Goal: Task Accomplishment & Management: Manage account settings

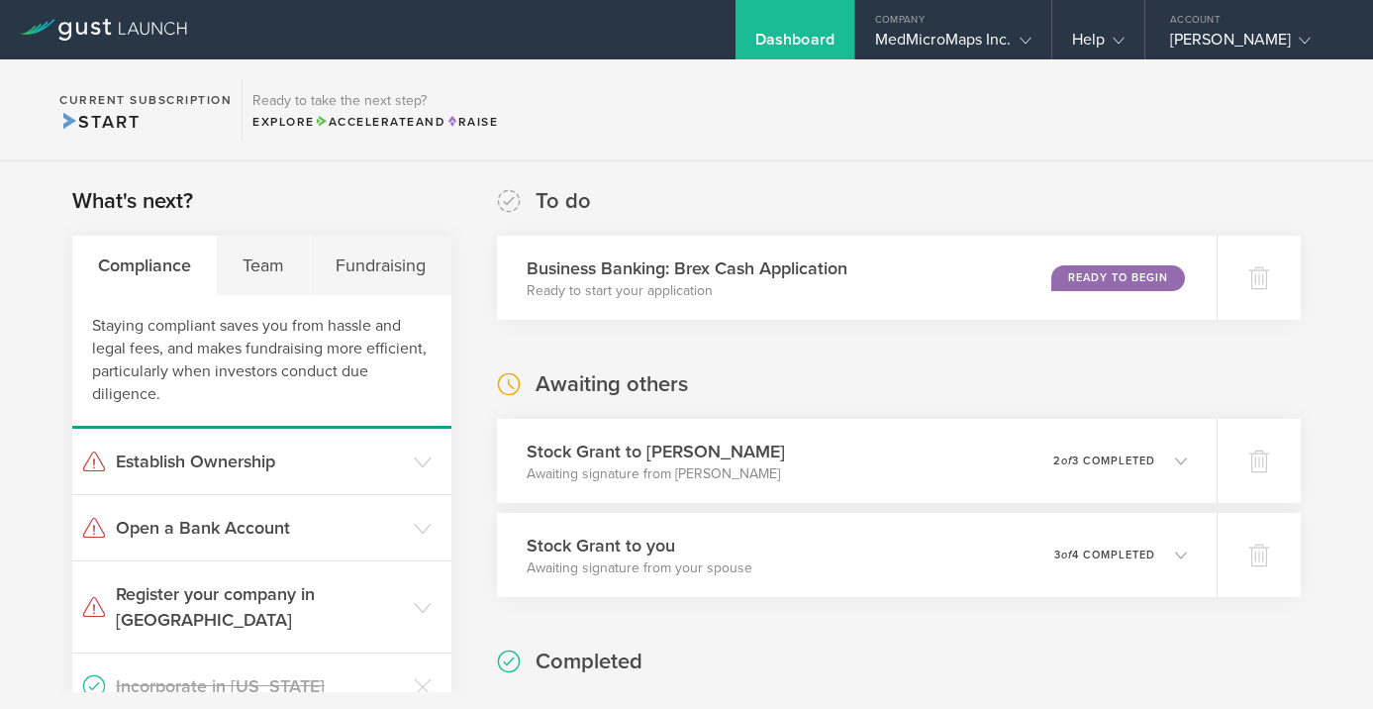
click at [785, 28] on div "Dashboard" at bounding box center [794, 29] width 119 height 59
click at [354, 260] on div "Fundraising" at bounding box center [381, 265] width 141 height 59
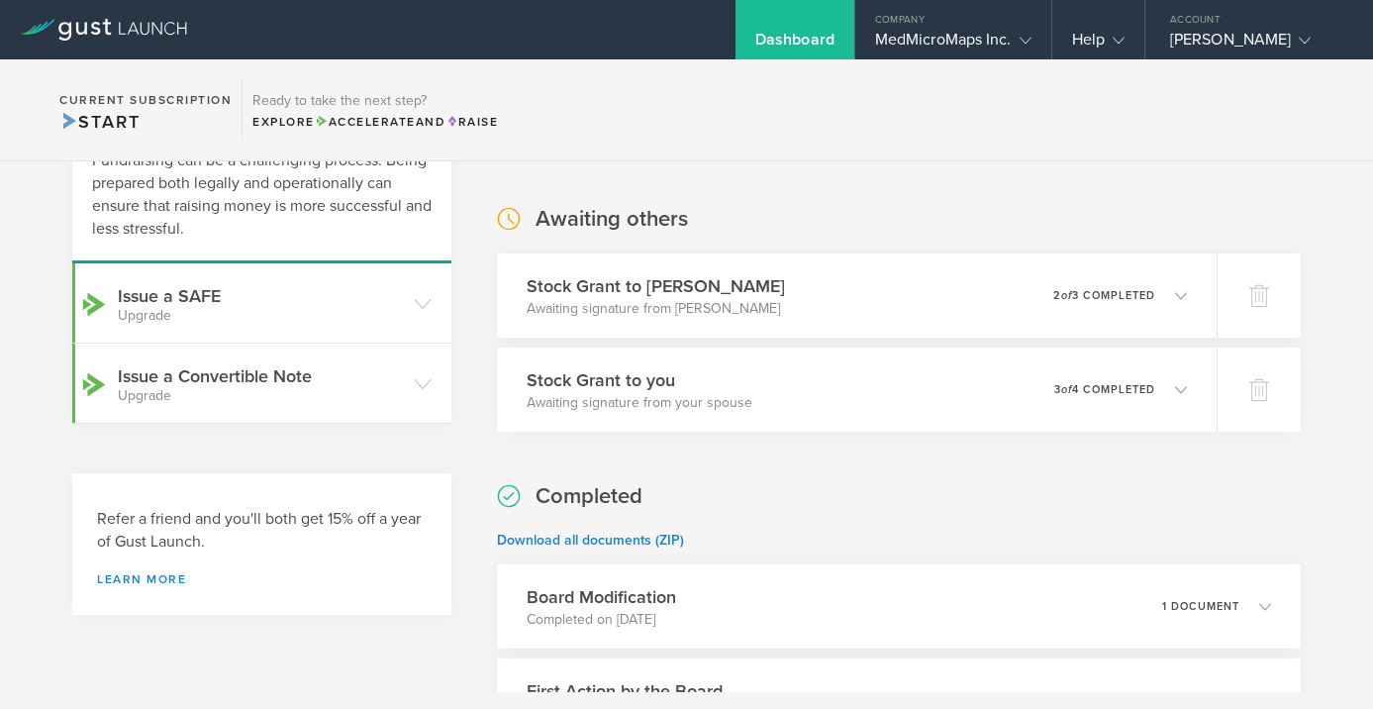
scroll to position [178, 0]
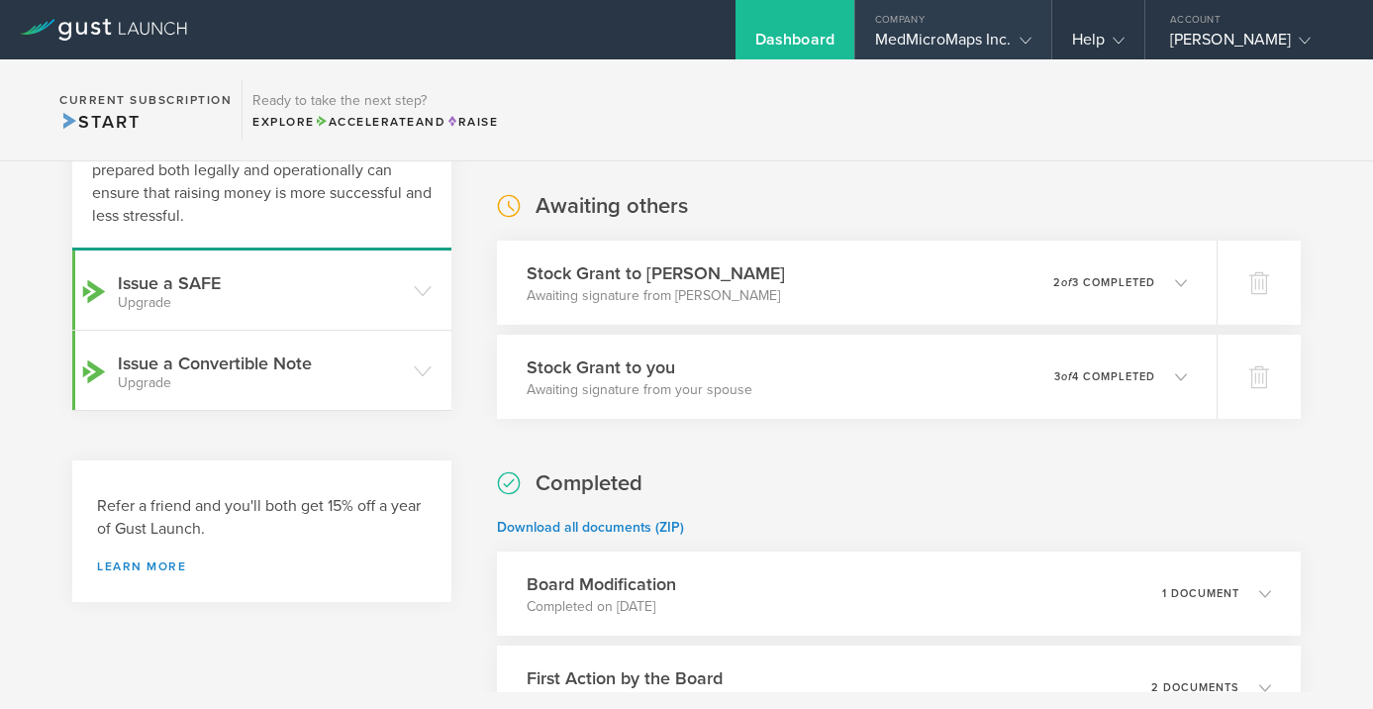
click at [982, 42] on div "MedMicroMaps Inc." at bounding box center [953, 45] width 156 height 30
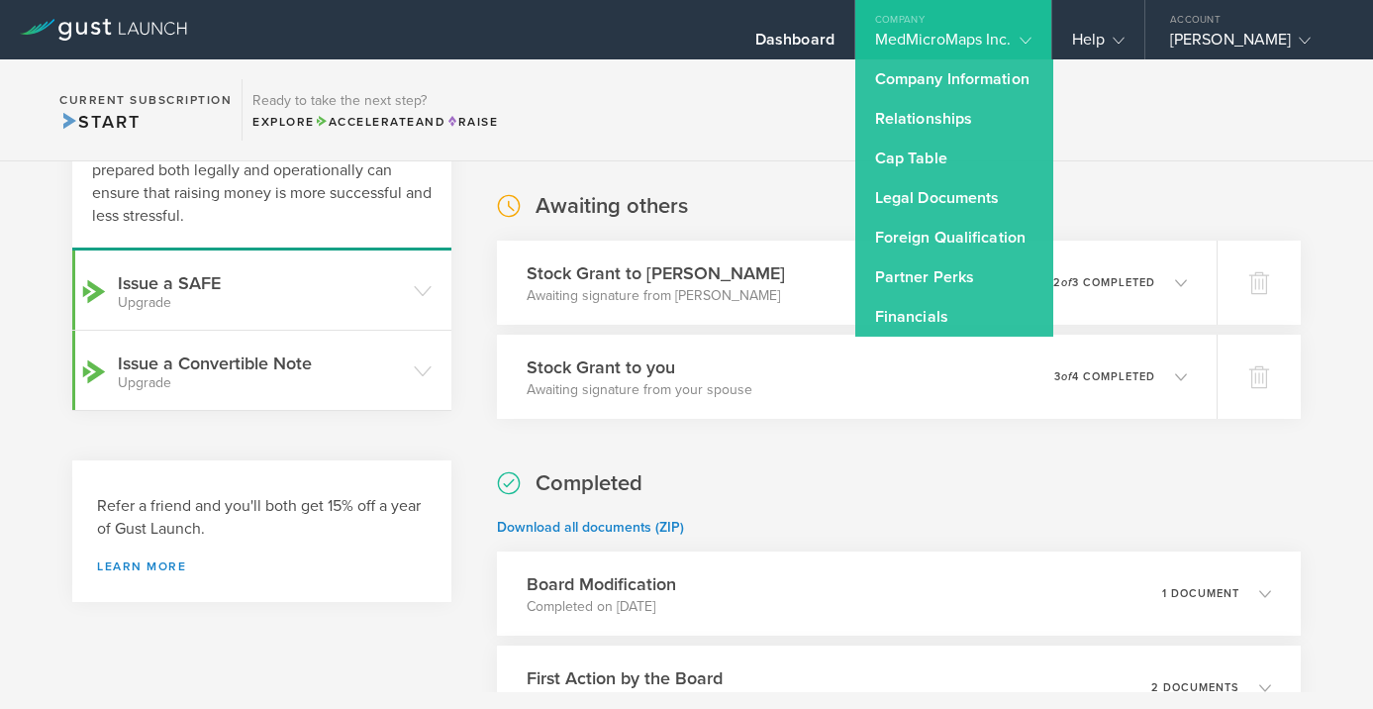
click at [1072, 166] on section "To do Business Banking: Brex Cash Application Ready to start your application R…" at bounding box center [899, 487] width 804 height 959
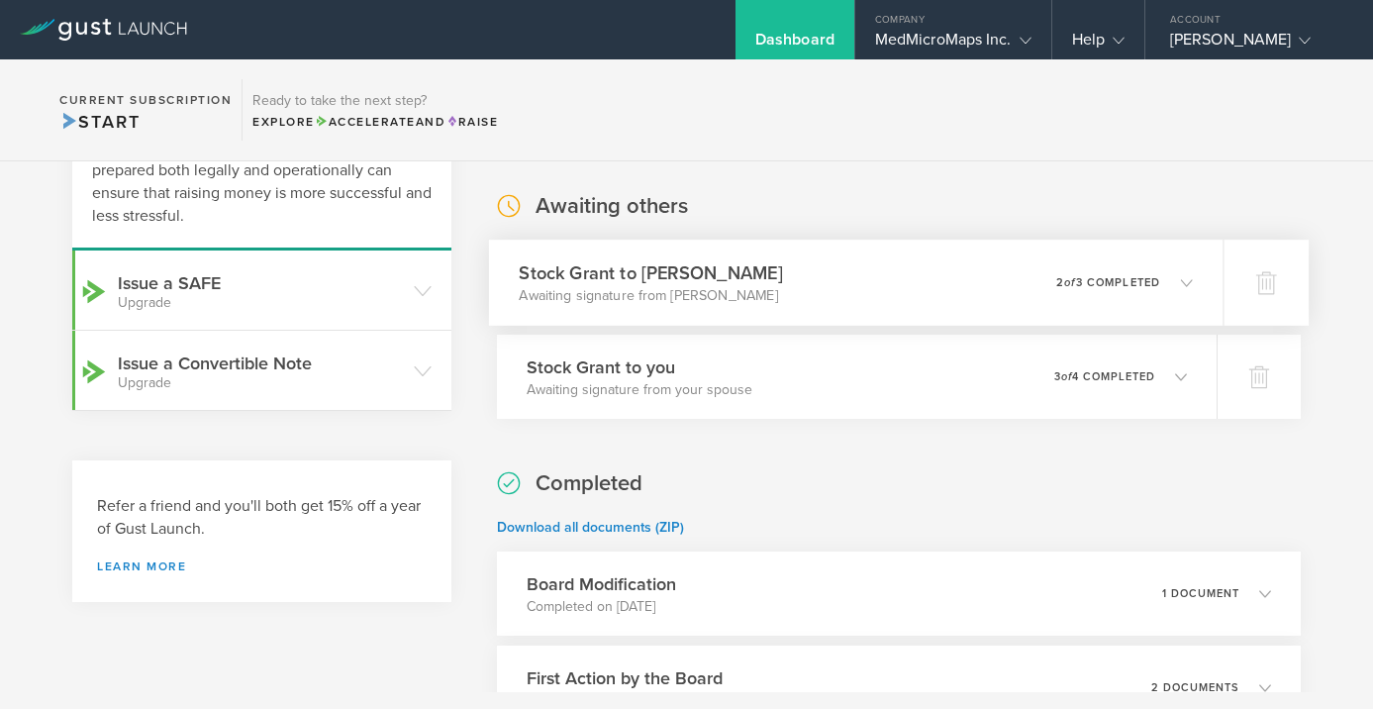
click at [1182, 284] on div "Stock Grant to Ian Gordon Holyaok Awaiting signature from Ian Gordon Holyaok 0 …" at bounding box center [856, 283] width 734 height 86
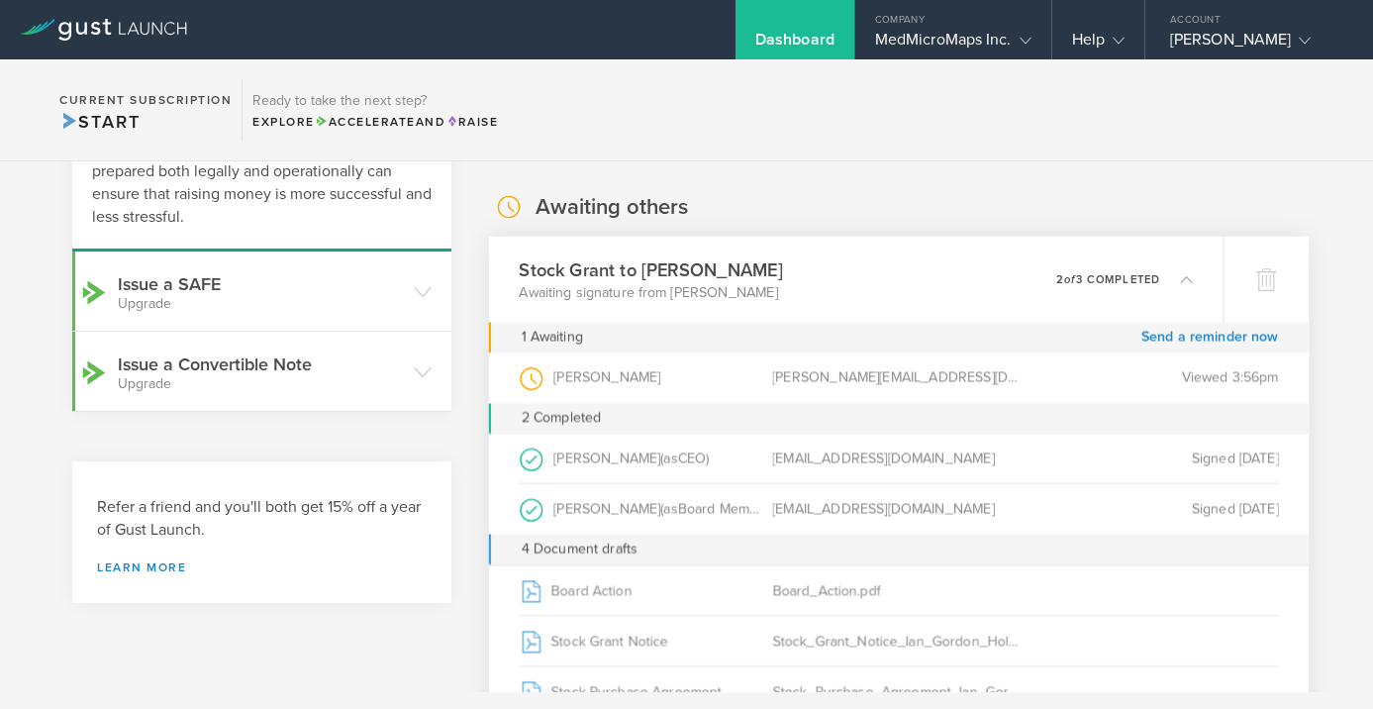
scroll to position [0, 0]
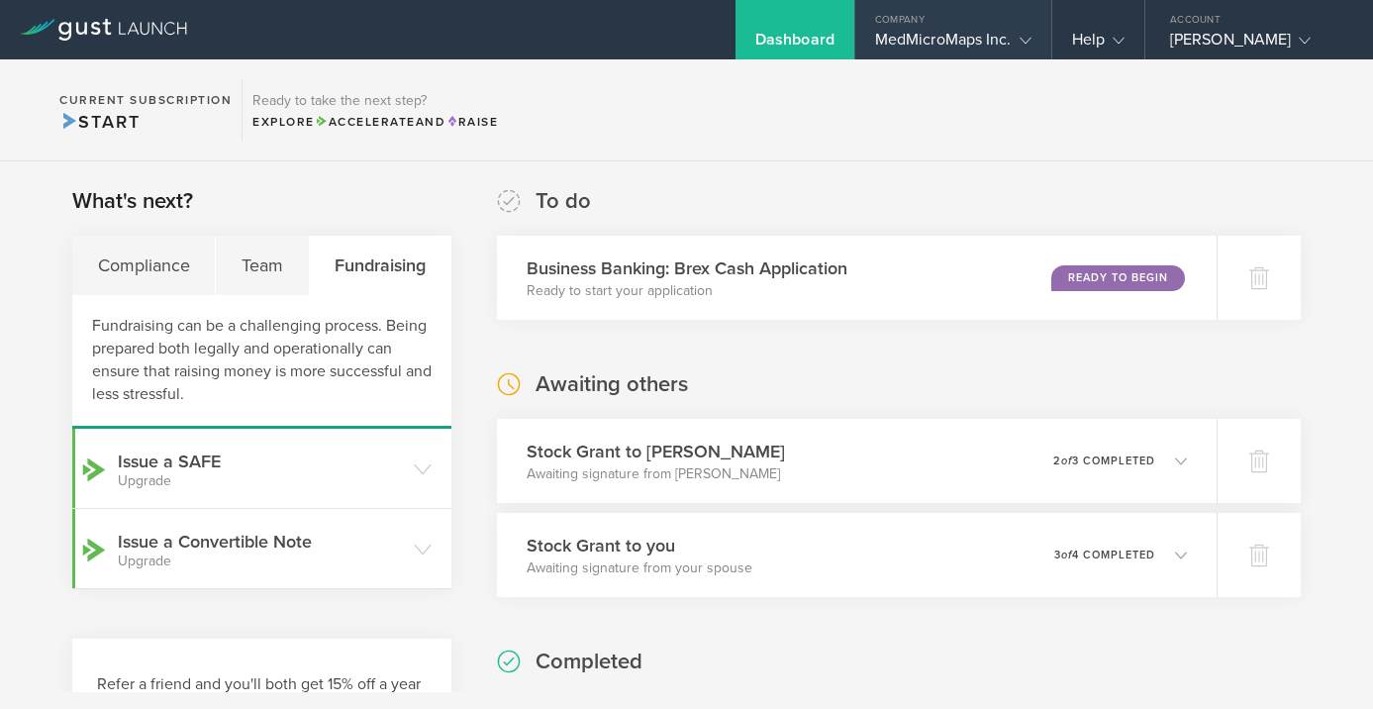
click at [912, 28] on div "Company" at bounding box center [953, 15] width 196 height 30
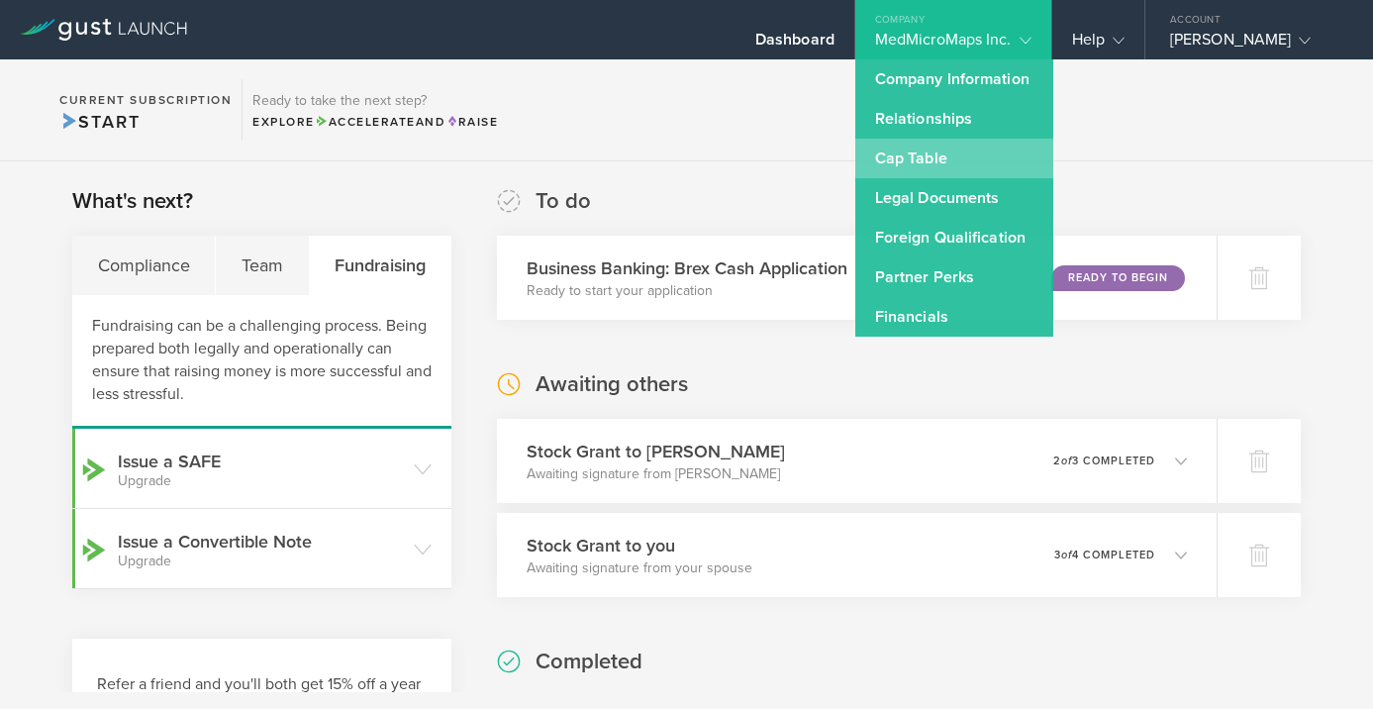
click at [899, 153] on link "Cap Table" at bounding box center [954, 159] width 198 height 40
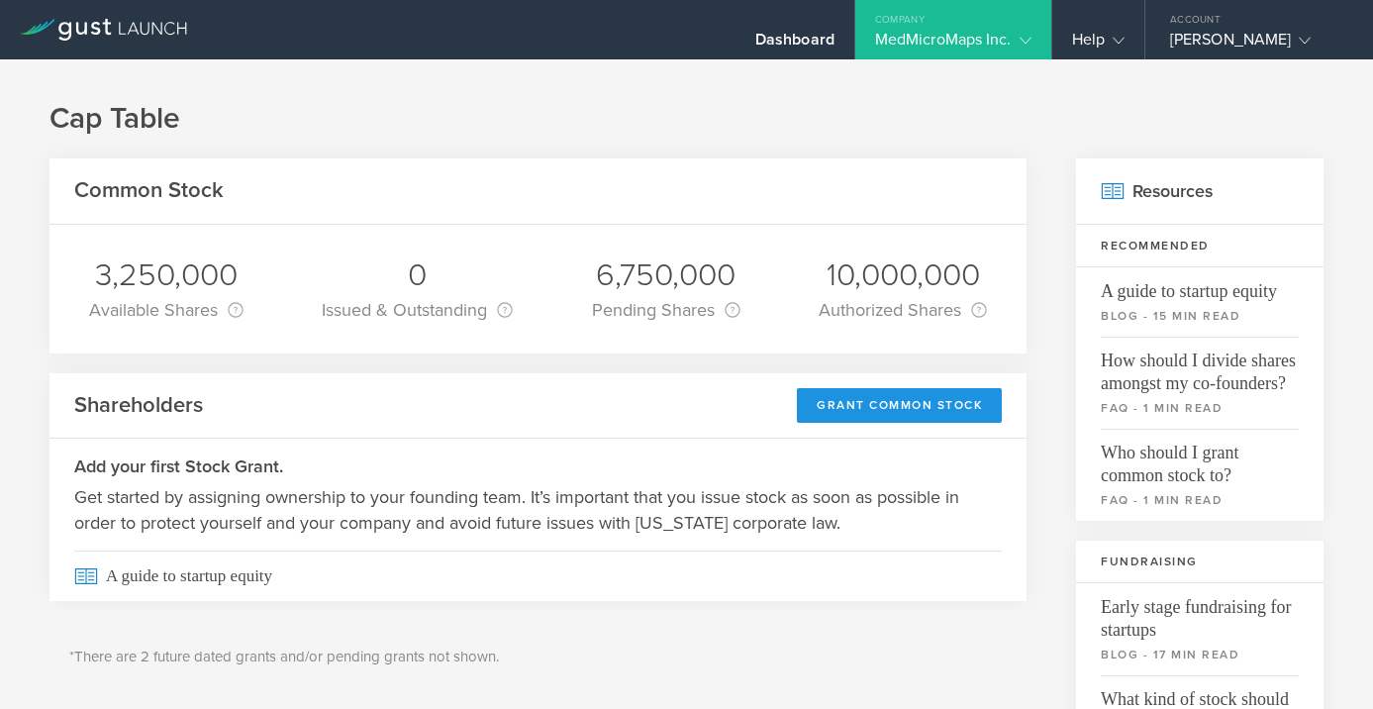
click at [940, 409] on div "Grant Common Stock" at bounding box center [899, 405] width 205 height 35
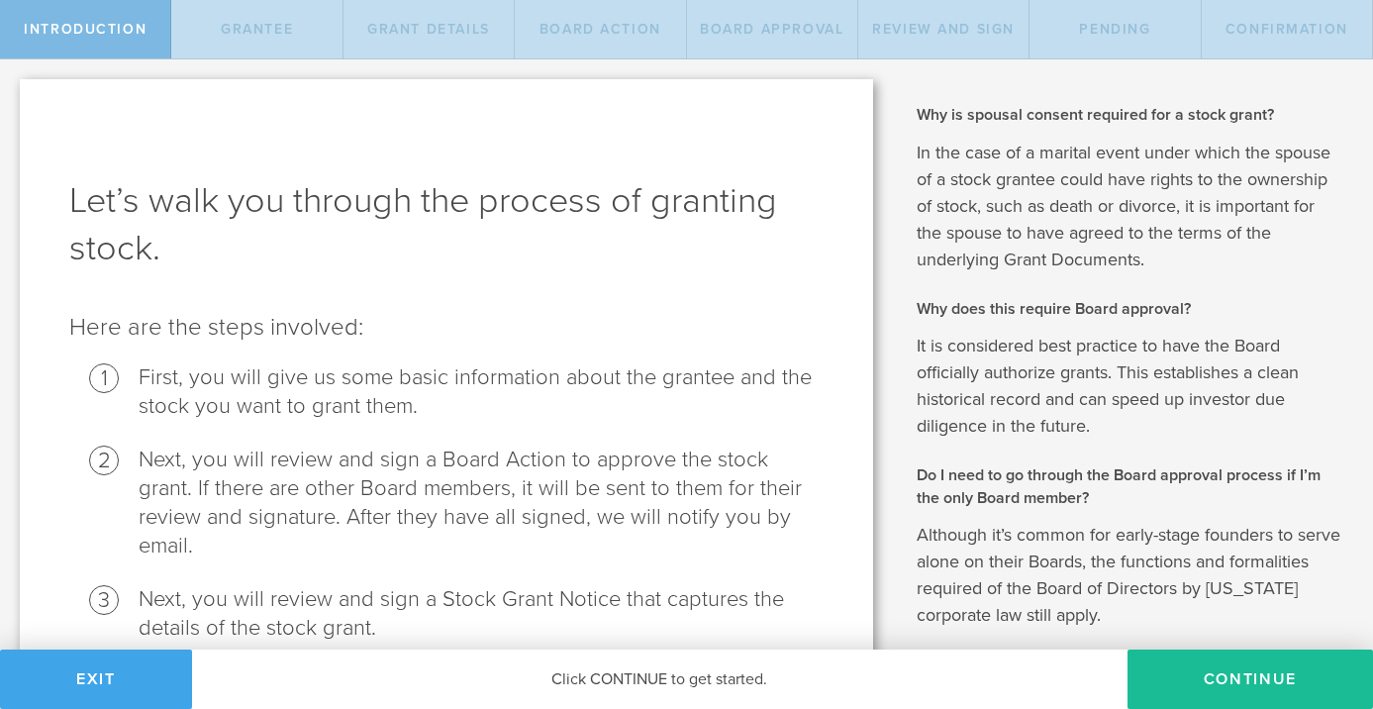
click at [119, 687] on button "Exit" at bounding box center [96, 678] width 192 height 59
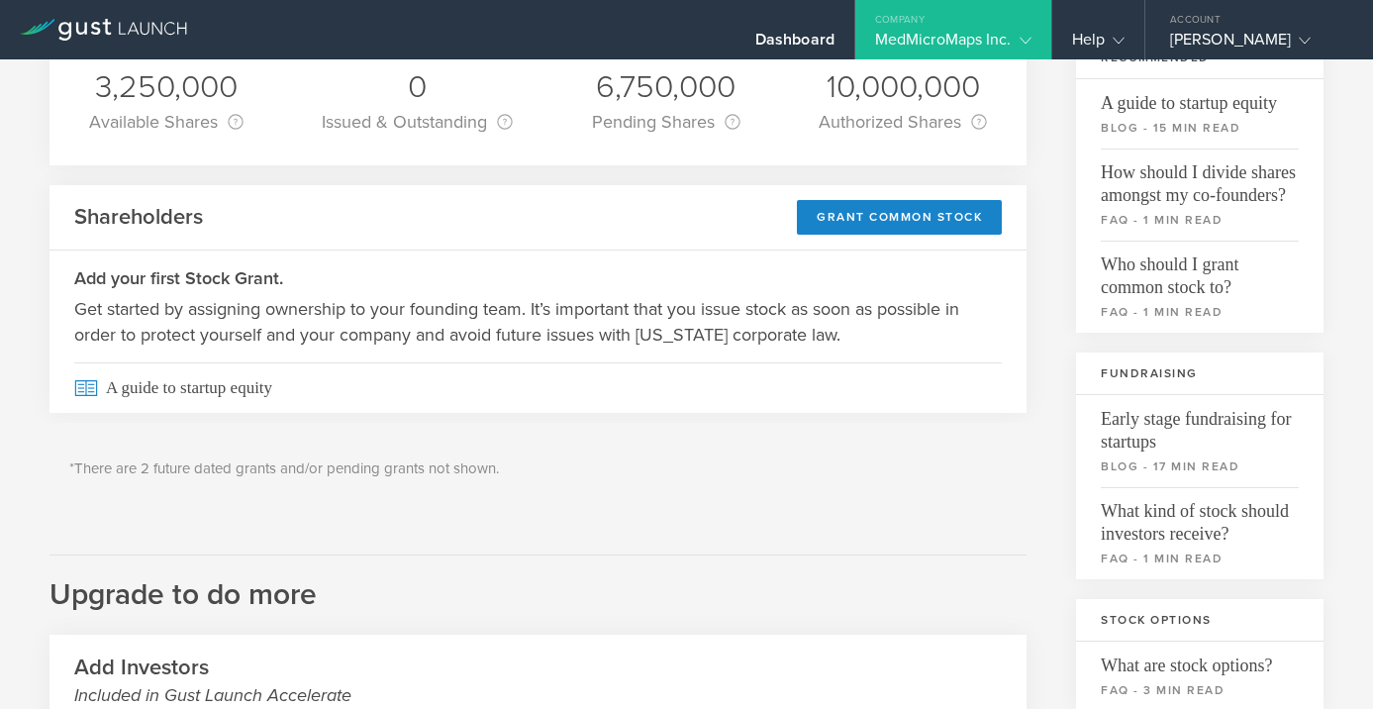
scroll to position [155, 0]
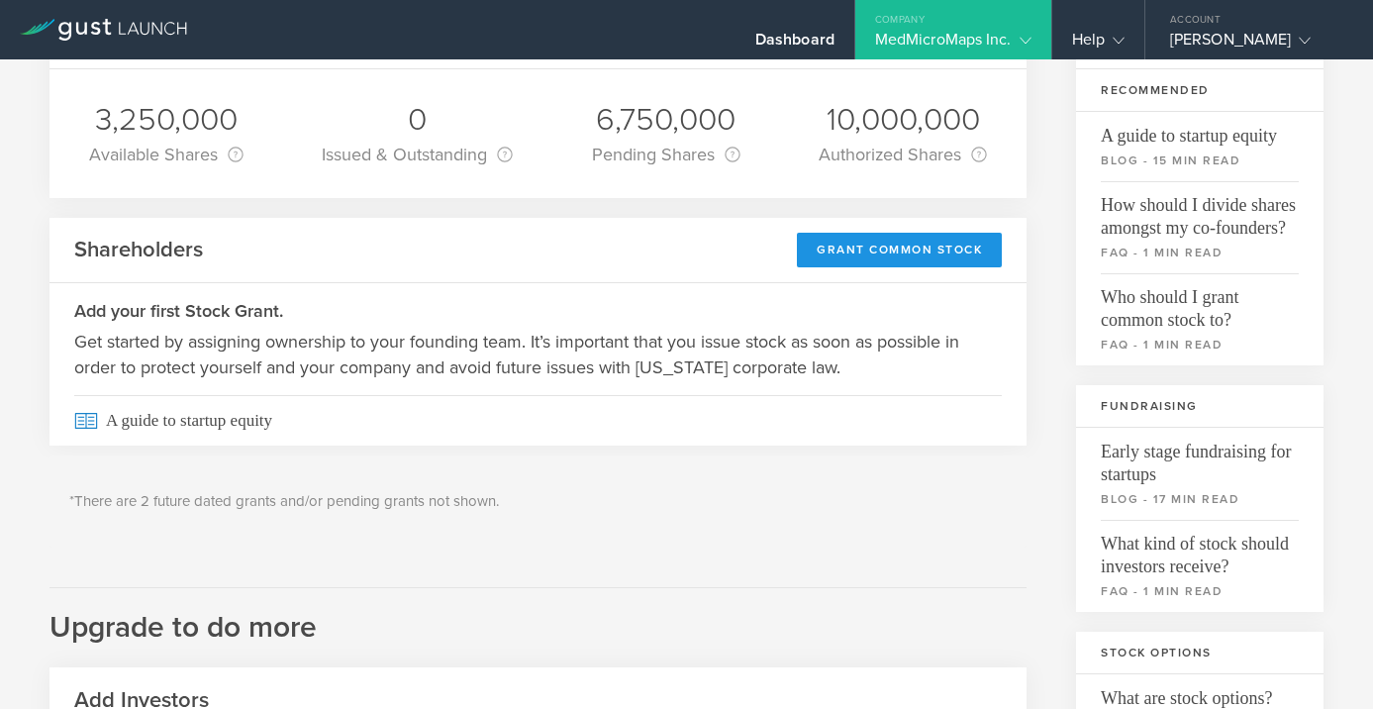
click at [853, 245] on div "Grant Common Stock" at bounding box center [899, 250] width 205 height 35
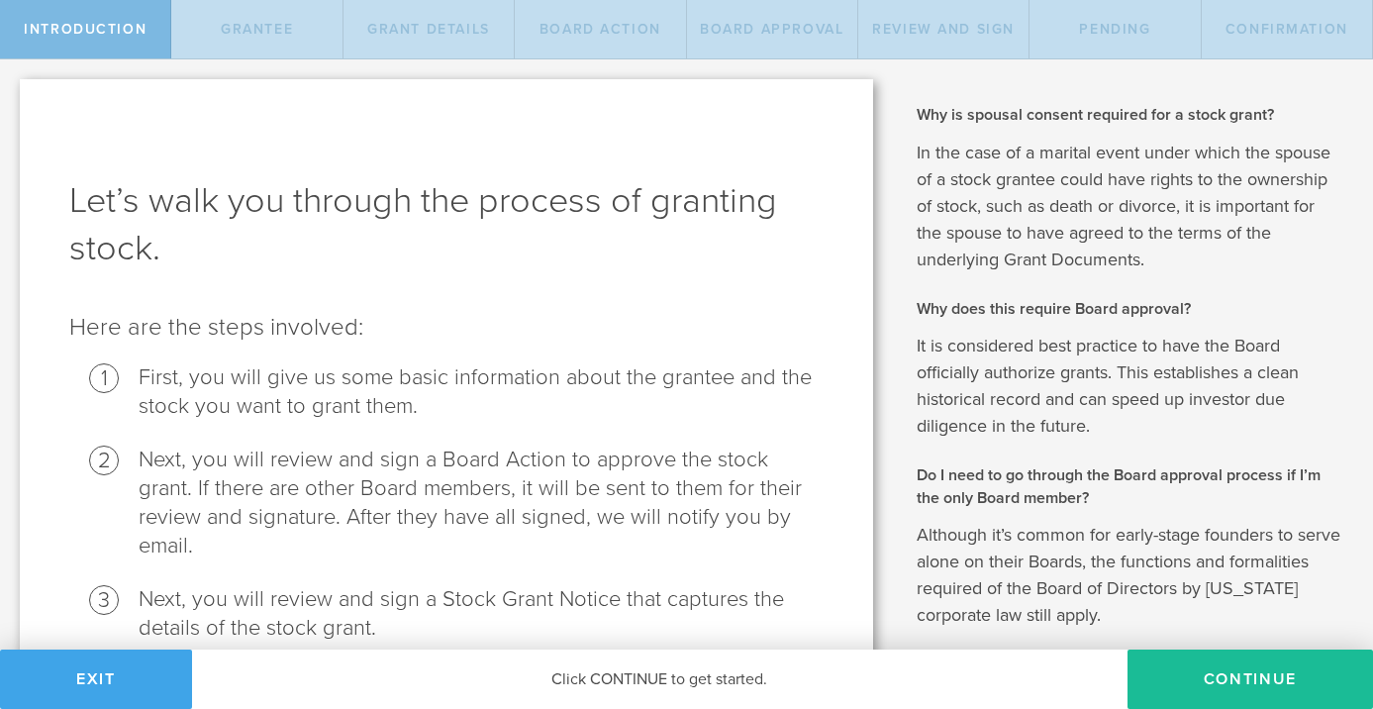
click at [107, 683] on button "Exit" at bounding box center [96, 678] width 192 height 59
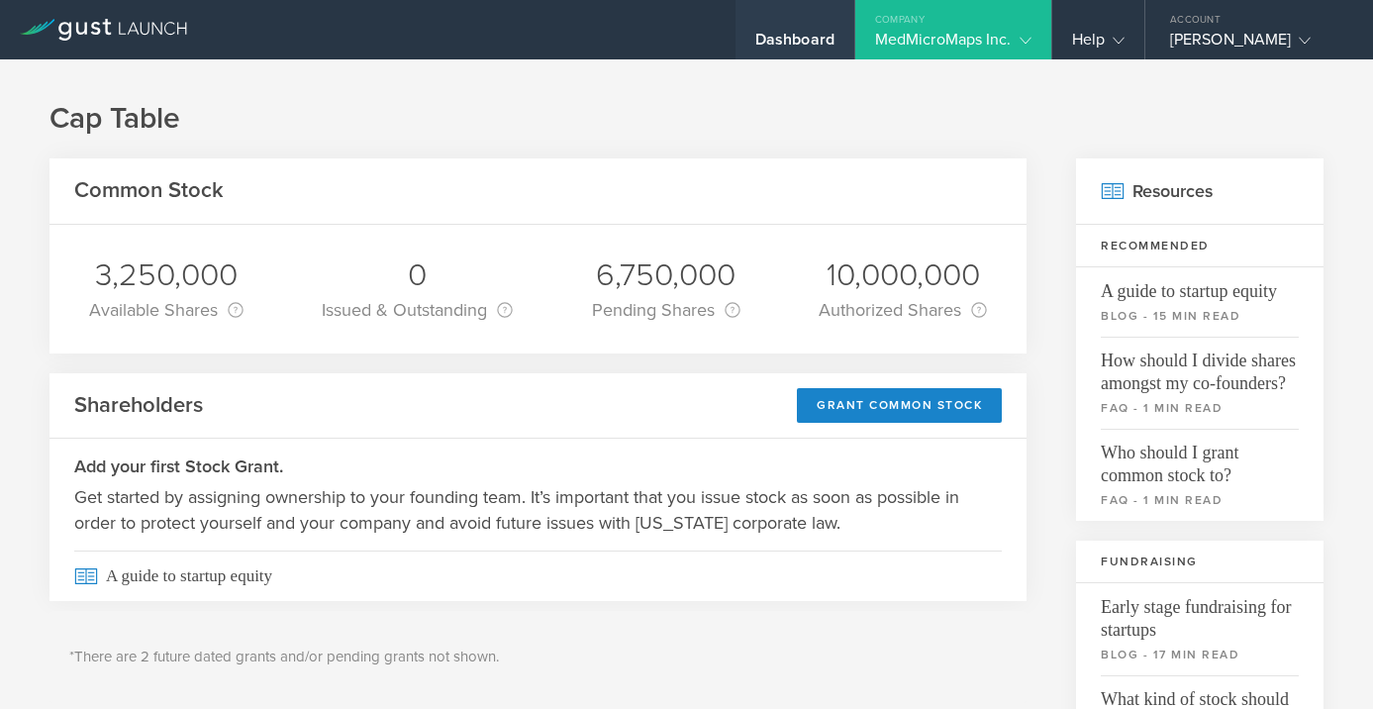
click at [770, 47] on div "Dashboard" at bounding box center [794, 45] width 79 height 30
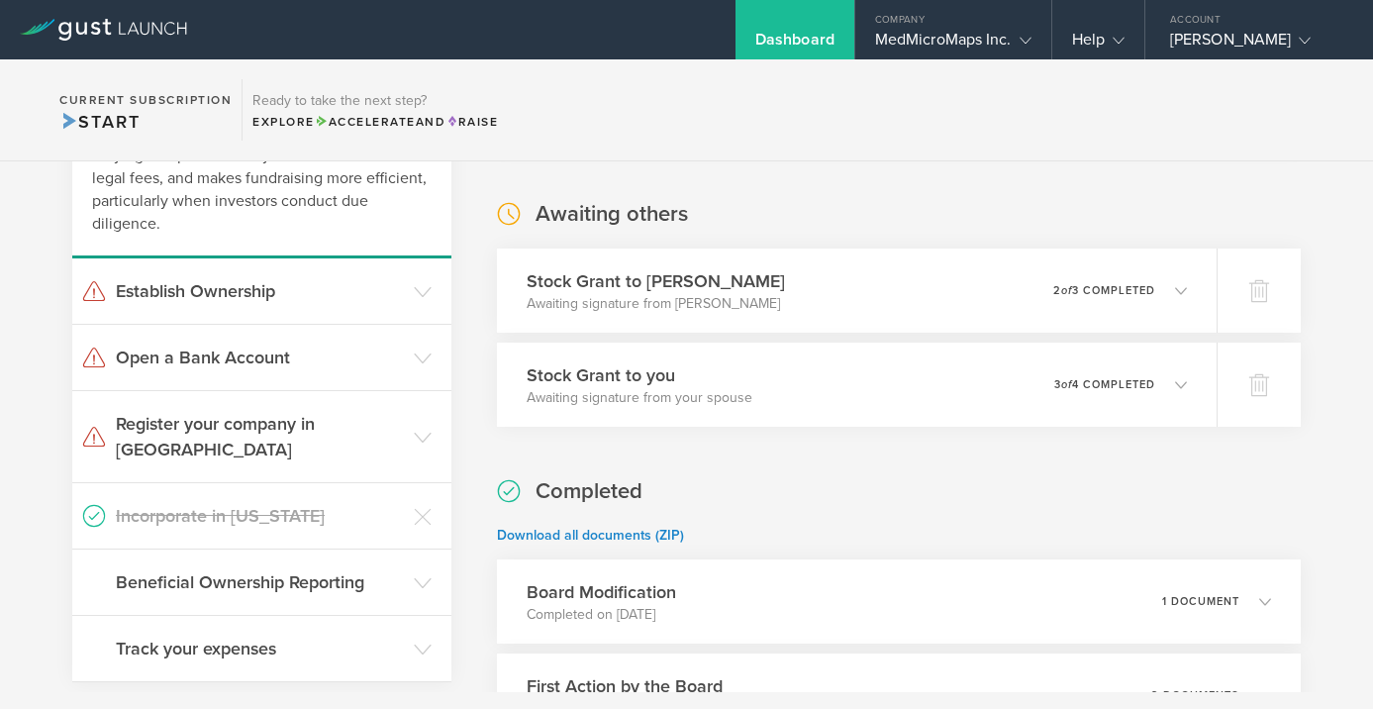
scroll to position [180, 0]
